Goal: Information Seeking & Learning: Learn about a topic

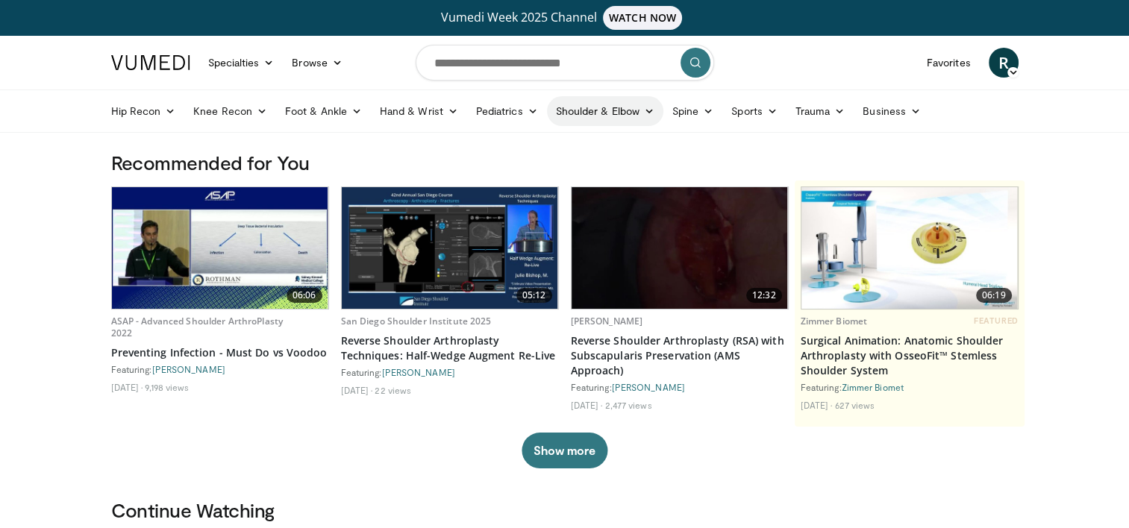
click at [603, 110] on link "Shoulder & Elbow" at bounding box center [605, 111] width 116 height 30
click at [519, 172] on link "Shoulder" at bounding box center [574, 170] width 178 height 24
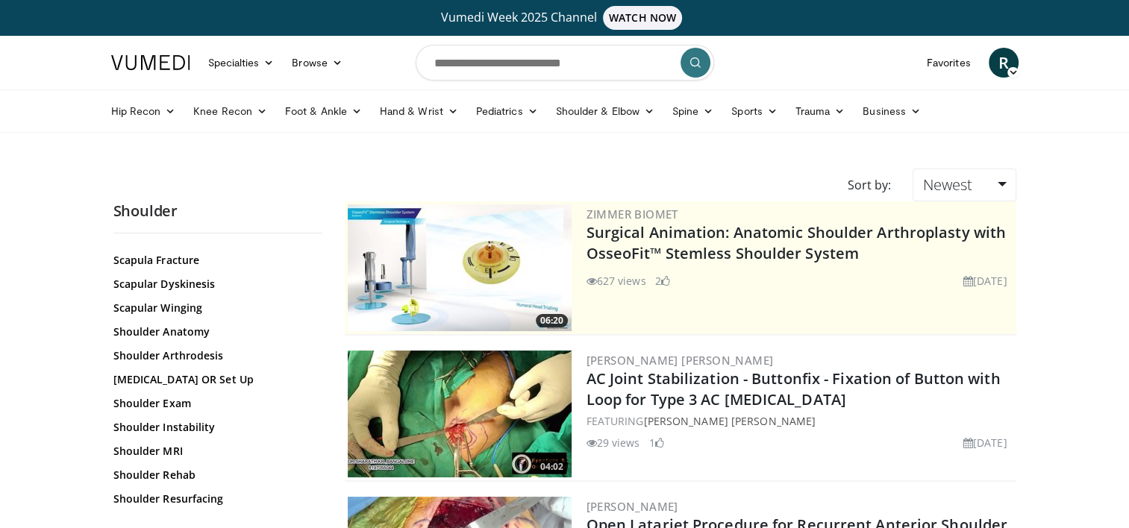
scroll to position [1355, 0]
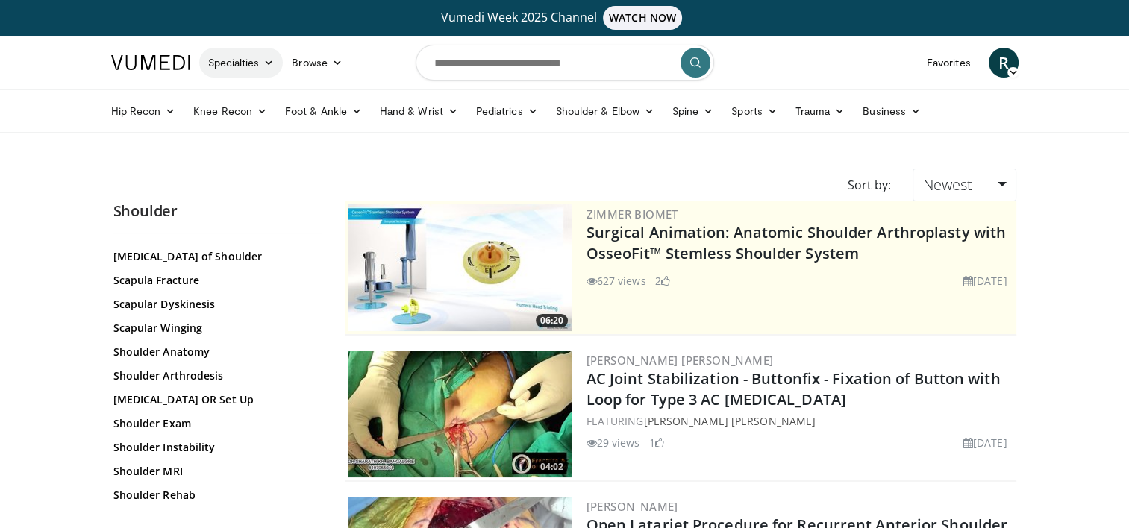
click at [264, 61] on icon at bounding box center [268, 62] width 10 height 10
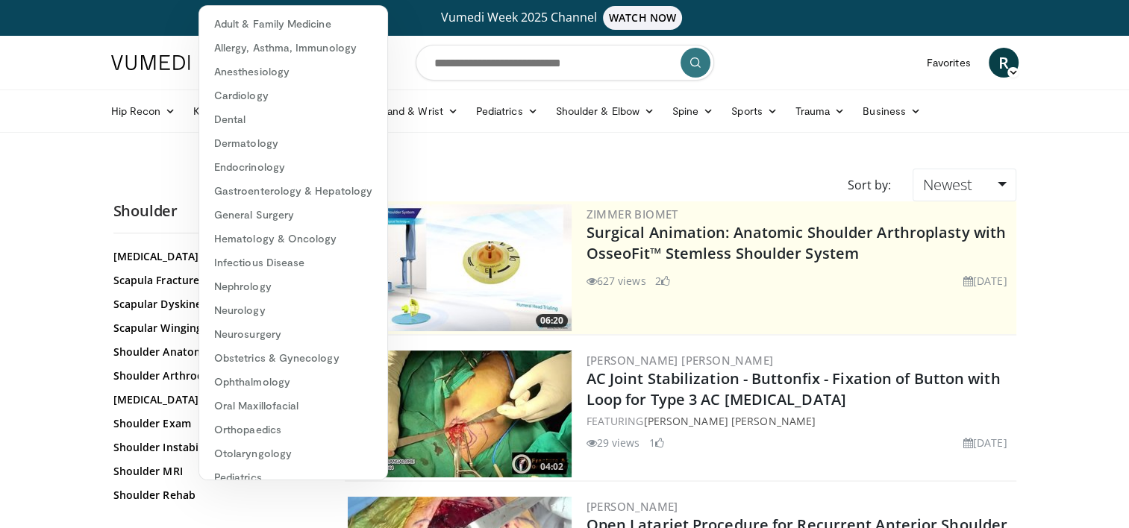
click at [427, 28] on link "Vumedi Week 2025 Channel WATCH NOW" at bounding box center [564, 18] width 903 height 24
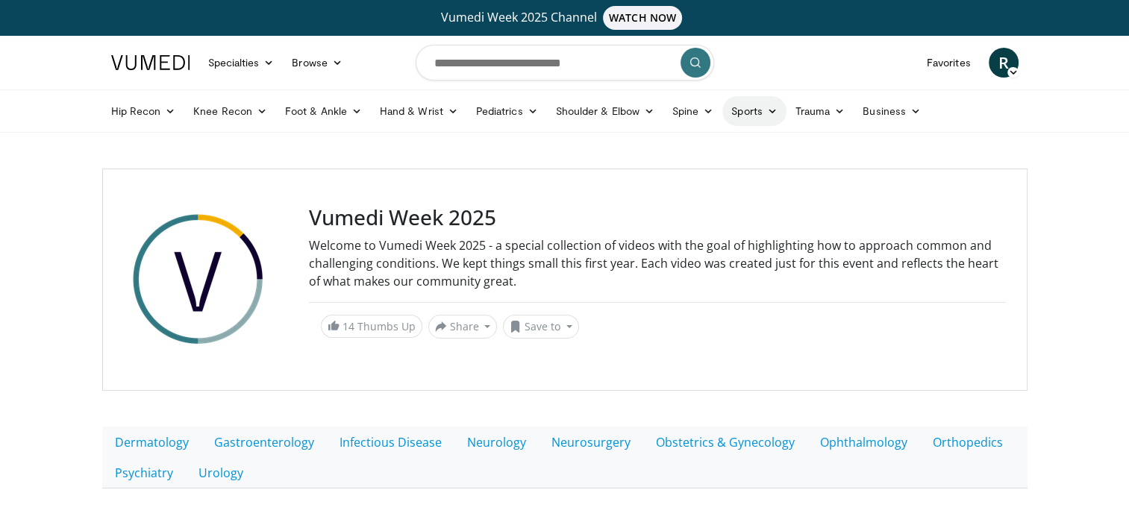
click at [752, 113] on link "Sports" at bounding box center [754, 111] width 64 height 30
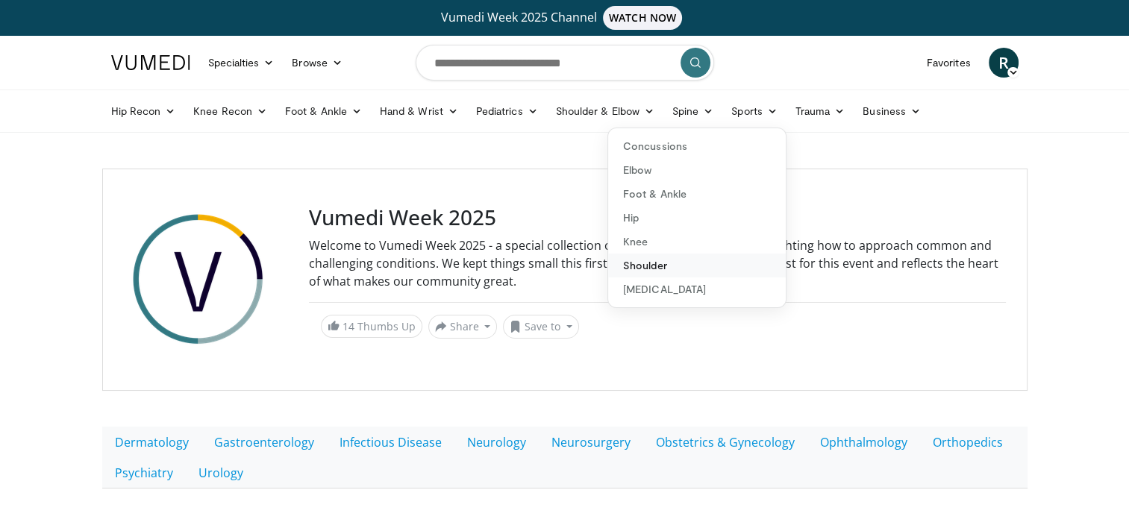
click at [649, 266] on link "Shoulder" at bounding box center [697, 266] width 178 height 24
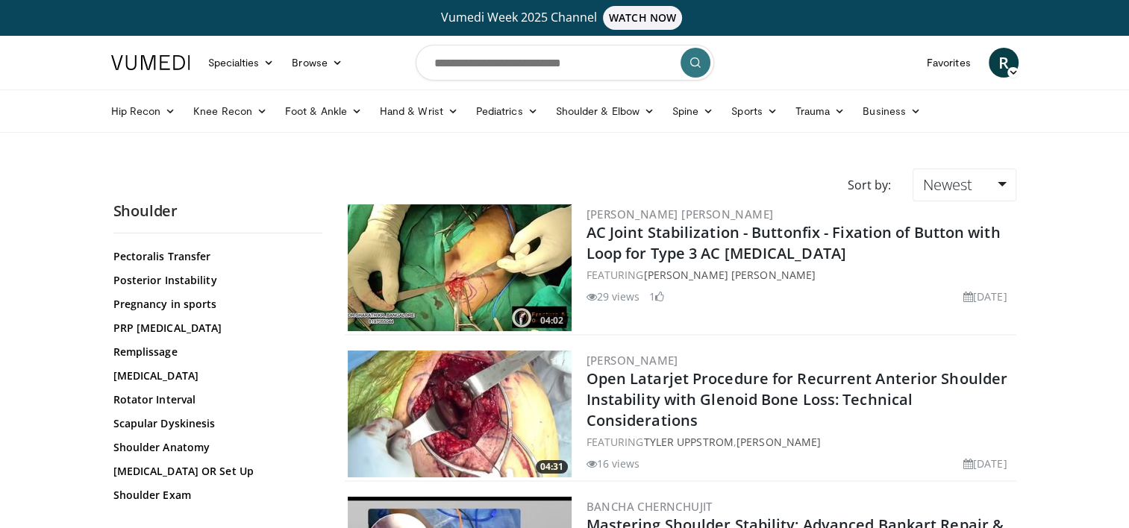
scroll to position [871, 0]
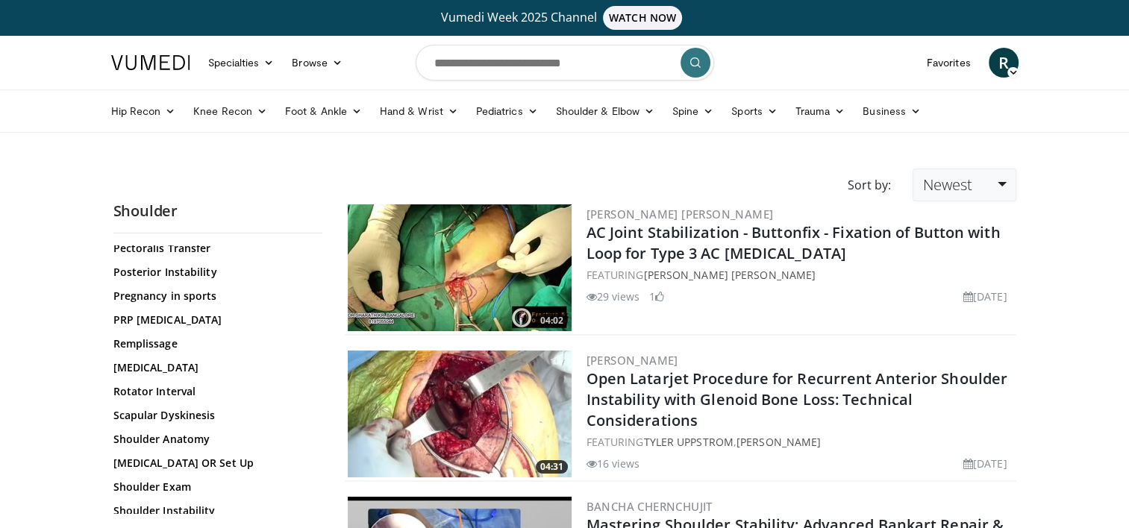
click at [997, 190] on link "Newest" at bounding box center [964, 185] width 103 height 33
click at [872, 181] on div "Sort by:" at bounding box center [869, 185] width 66 height 33
click at [1002, 183] on link "Newest" at bounding box center [964, 185] width 103 height 33
click at [967, 293] on link "Views" at bounding box center [973, 293] width 118 height 24
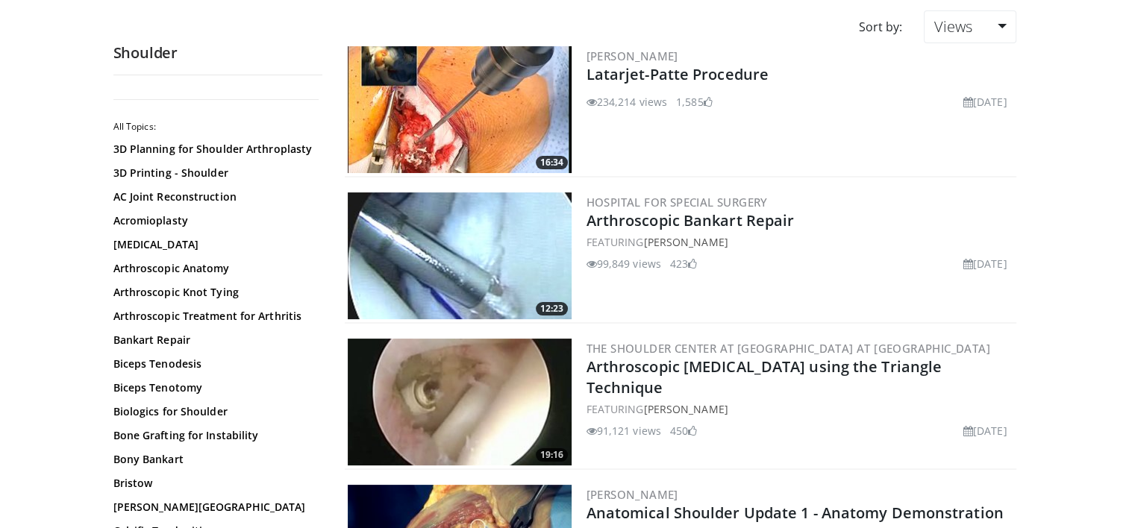
scroll to position [254, 0]
